Goal: Information Seeking & Learning: Learn about a topic

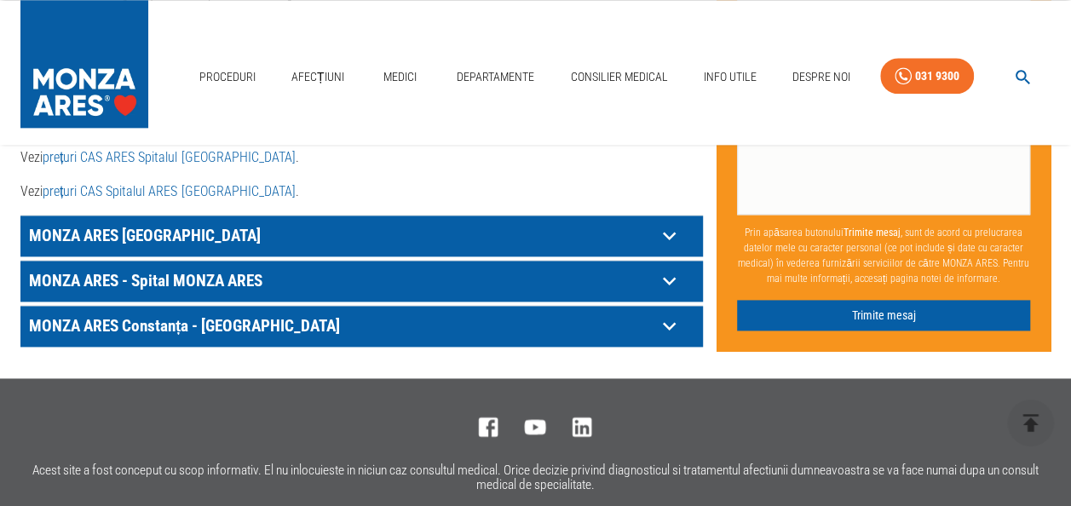
scroll to position [1169, 0]
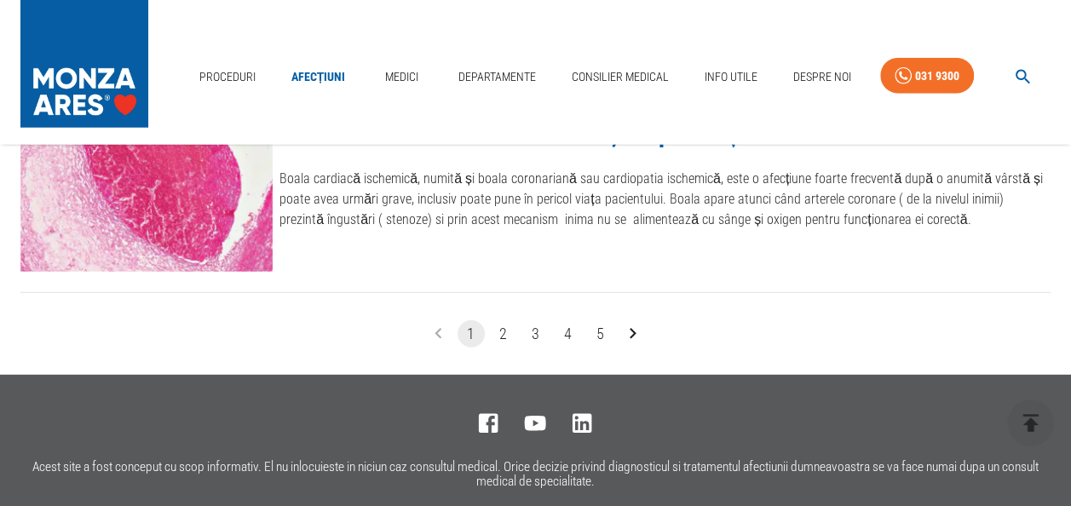
scroll to position [2215, 0]
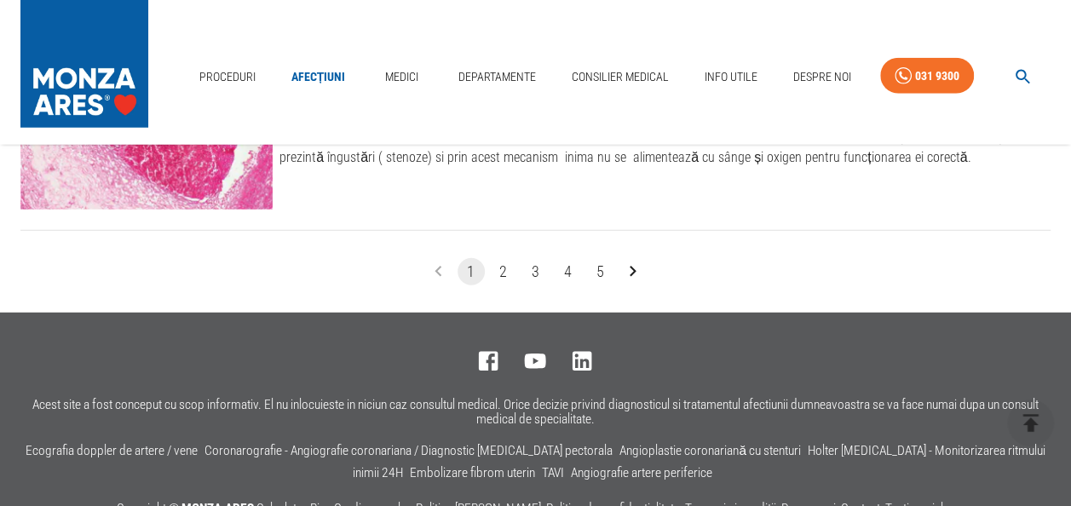
click at [627, 268] on icon "Go to next page" at bounding box center [633, 272] width 22 height 22
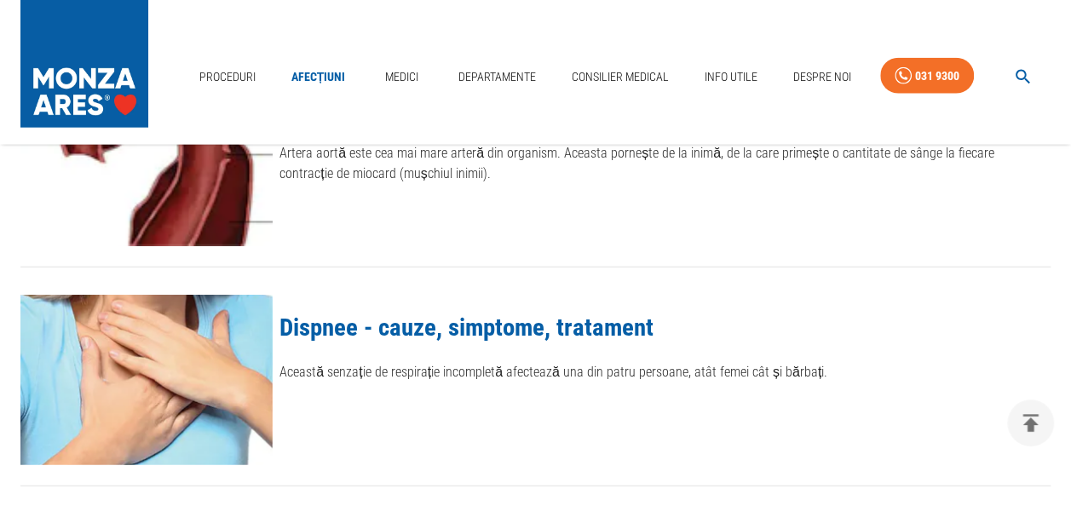
scroll to position [2313, 0]
